Goal: Browse casually

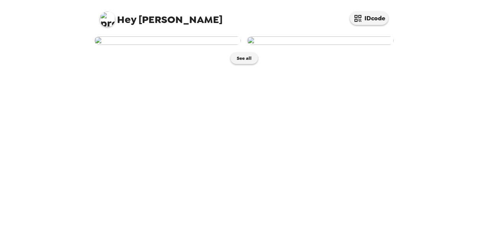
scroll to position [20, 0]
click at [239, 64] on button "See all" at bounding box center [243, 59] width 27 height 12
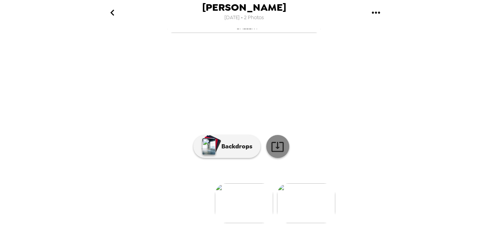
scroll to position [49, 0]
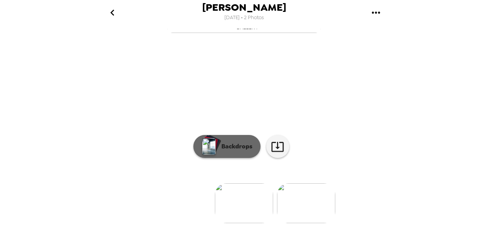
click at [210, 155] on img "button" at bounding box center [208, 146] width 13 height 17
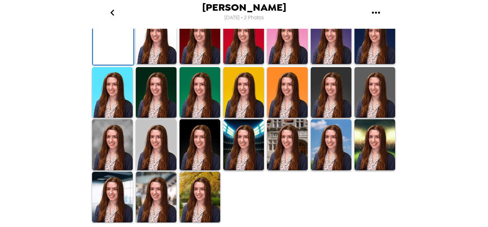
scroll to position [102, 0]
click at [289, 64] on img at bounding box center [287, 38] width 41 height 51
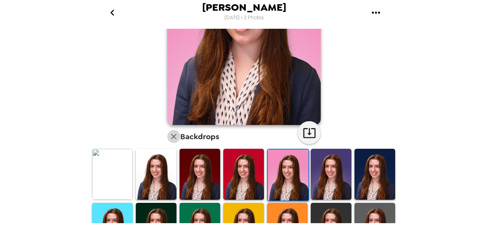
click at [171, 140] on icon "button" at bounding box center [173, 136] width 9 height 9
